Goal: Information Seeking & Learning: Learn about a topic

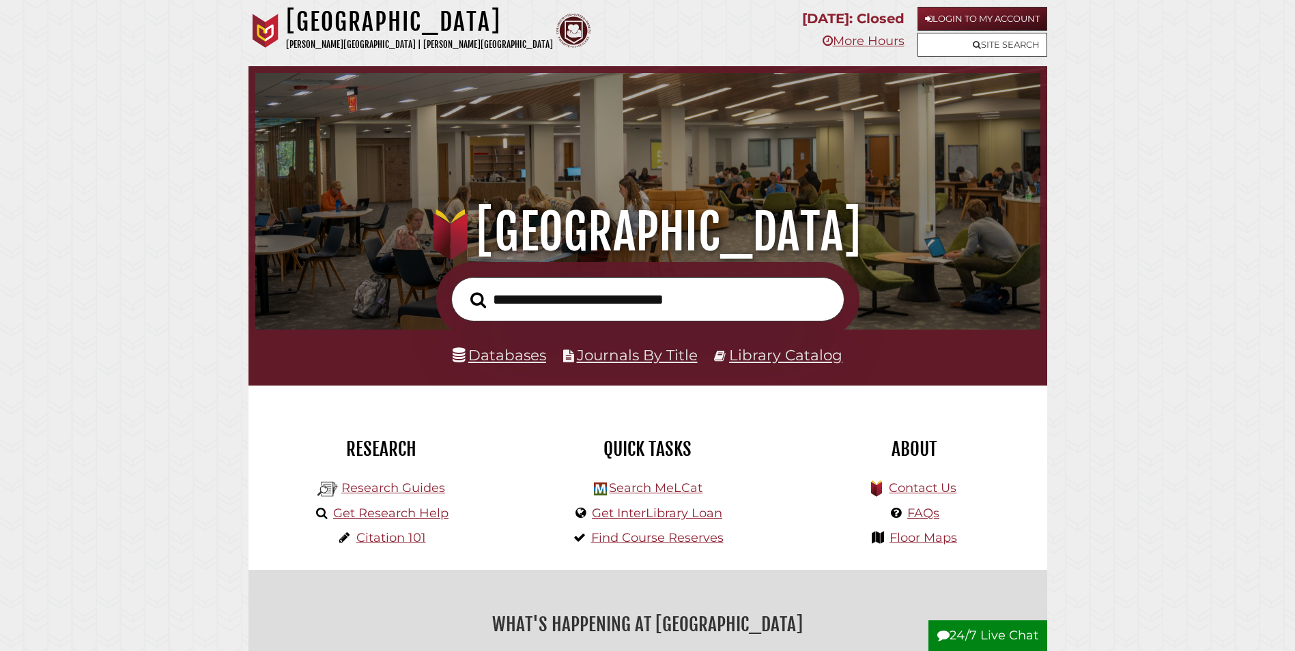
scroll to position [259, 778]
click at [513, 360] on link "Databases" at bounding box center [500, 355] width 94 height 18
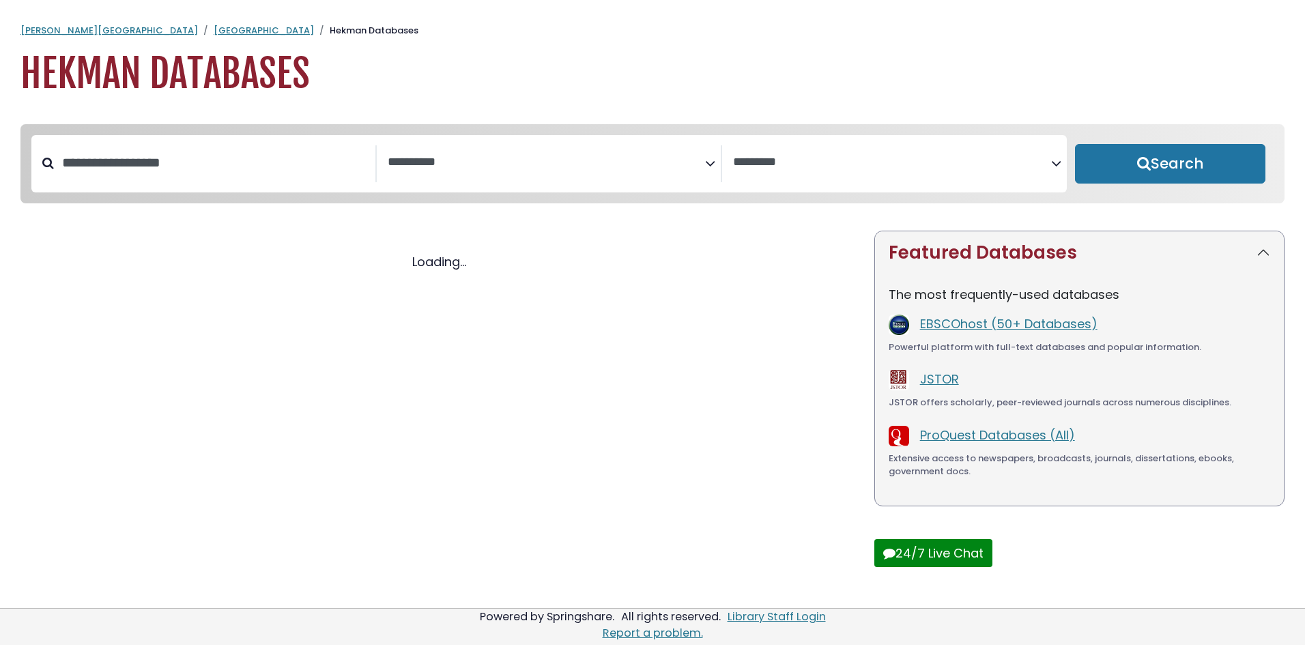
select select "Database Subject Filter"
select select "Database Vendors Filter"
select select "Database Subject Filter"
select select "Database Vendors Filter"
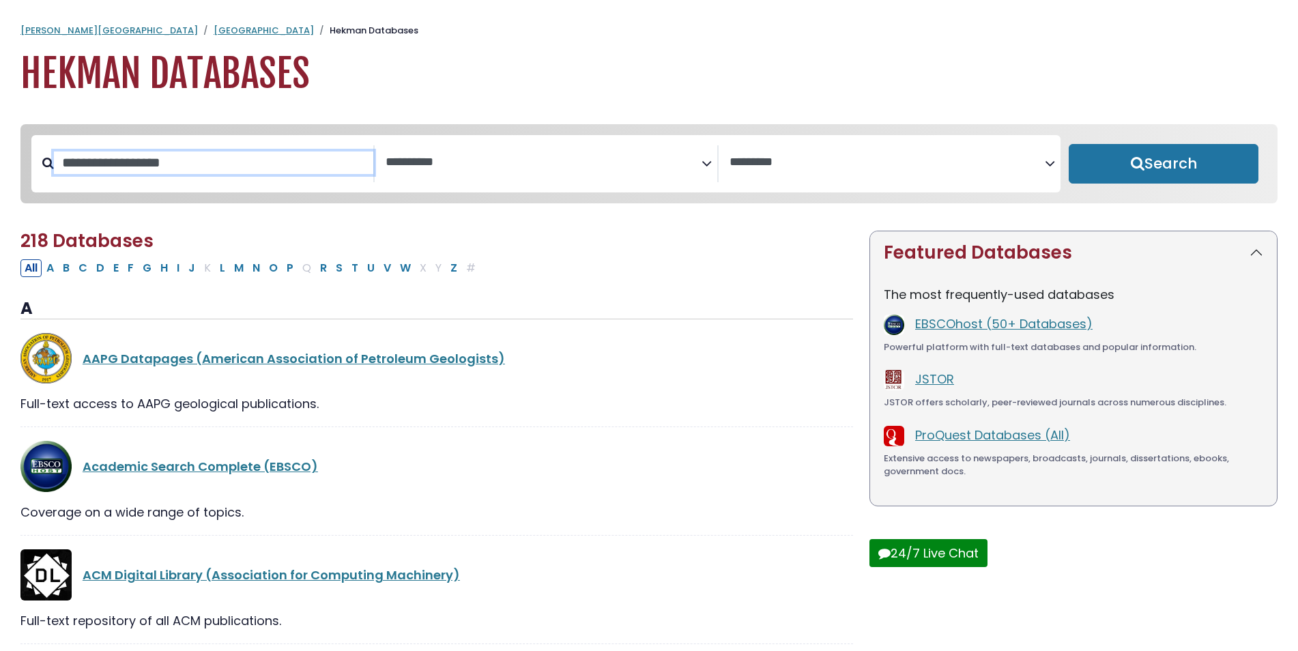
click at [195, 162] on input "Search database by title or keyword" at bounding box center [213, 163] width 319 height 23
type input "****"
click at [1069, 144] on button "Search" at bounding box center [1164, 164] width 190 height 40
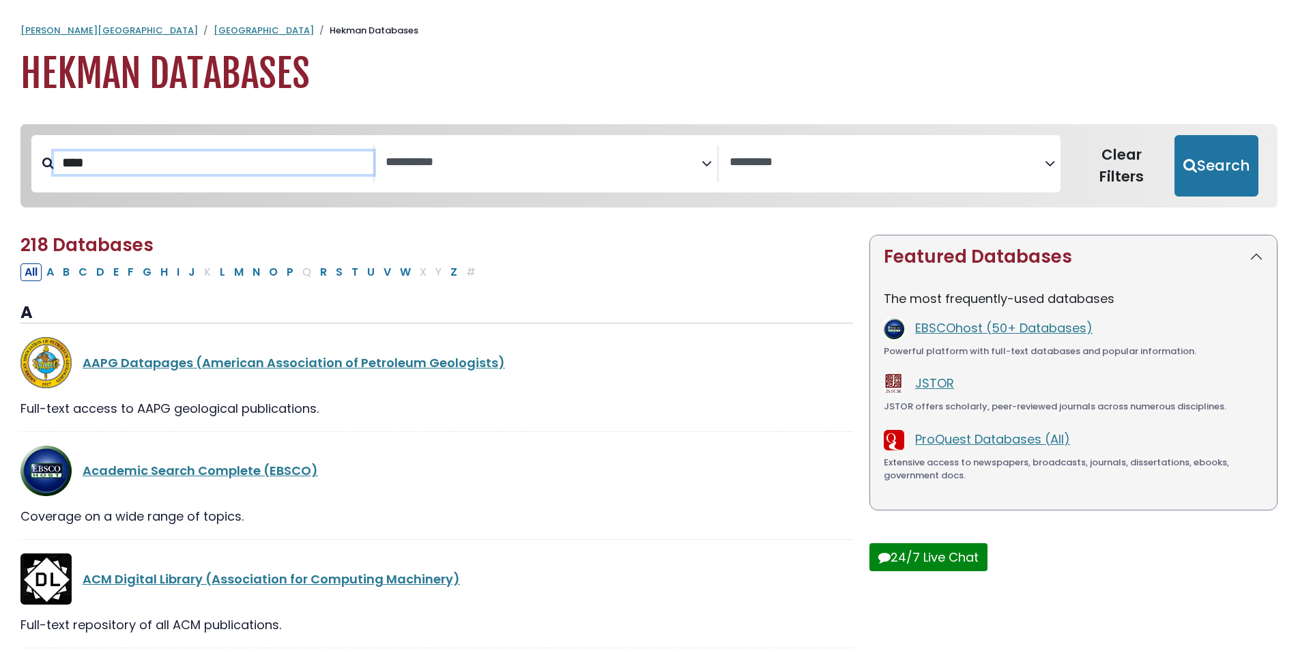
select select "Database Subject Filter"
select select "Database Vendors Filter"
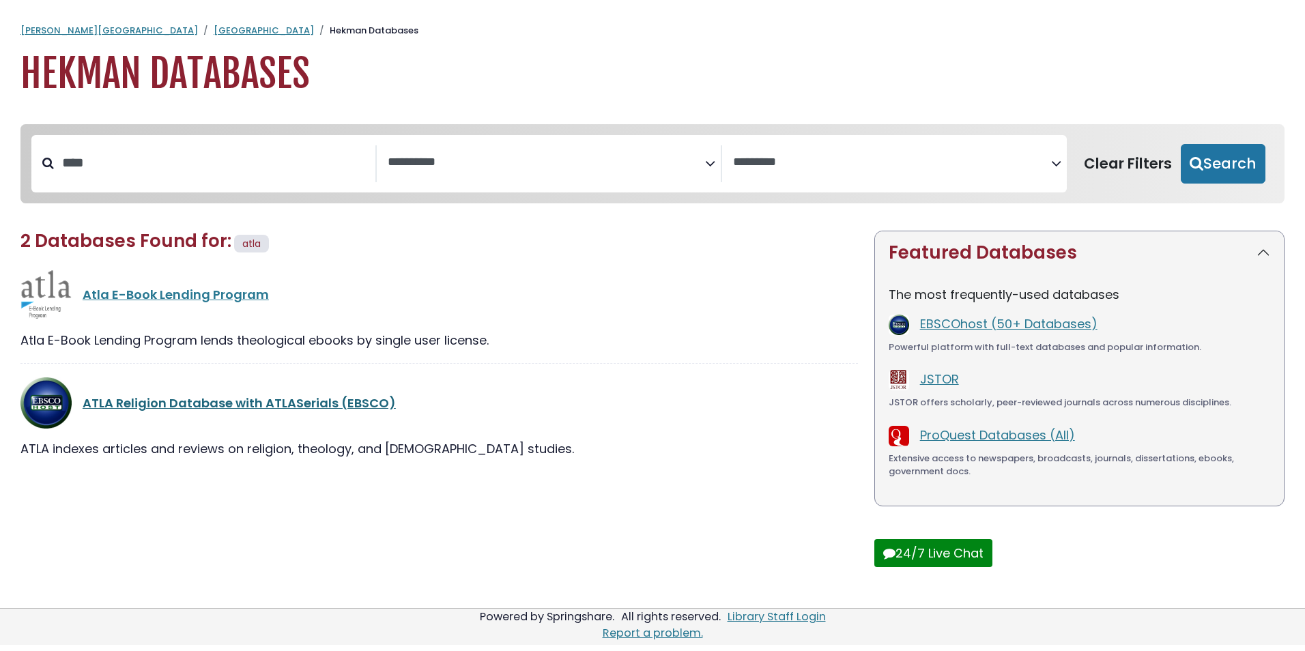
click at [173, 409] on link "ATLA Religion Database with ATLASerials (EBSCO)" at bounding box center [239, 402] width 313 height 17
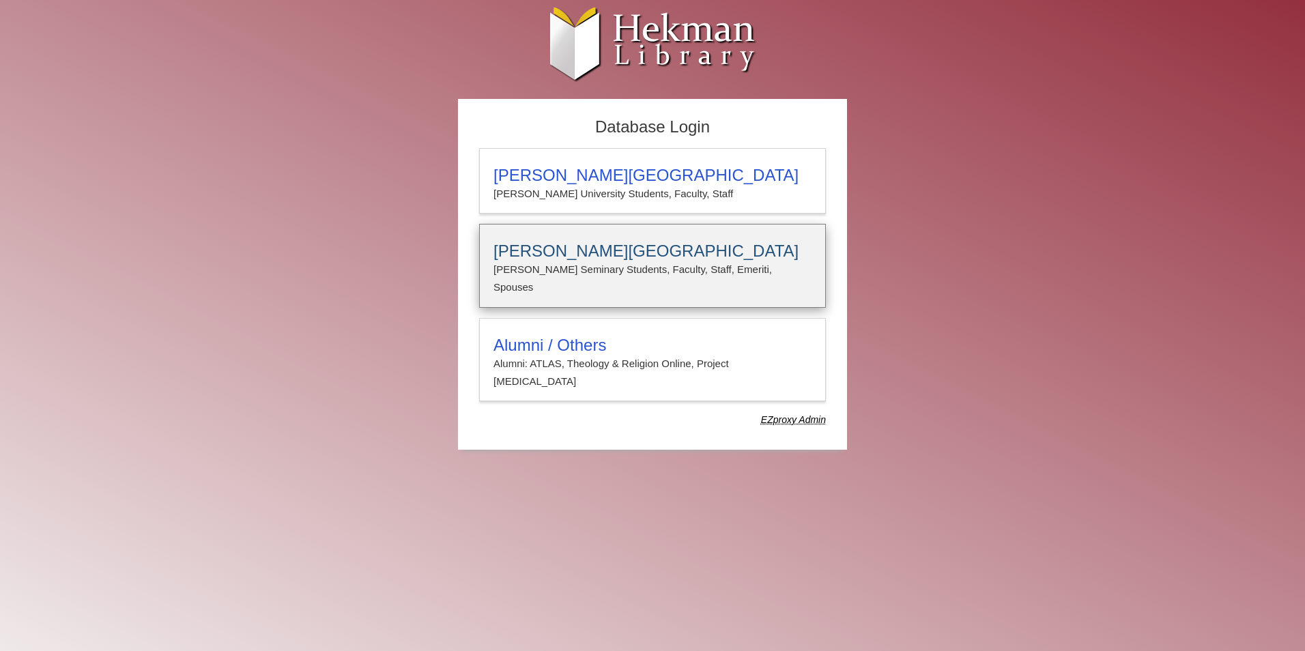
type input "**********"
click at [529, 259] on h3 "[PERSON_NAME][GEOGRAPHIC_DATA]" at bounding box center [652, 251] width 318 height 19
